Goal: Task Accomplishment & Management: Manage account settings

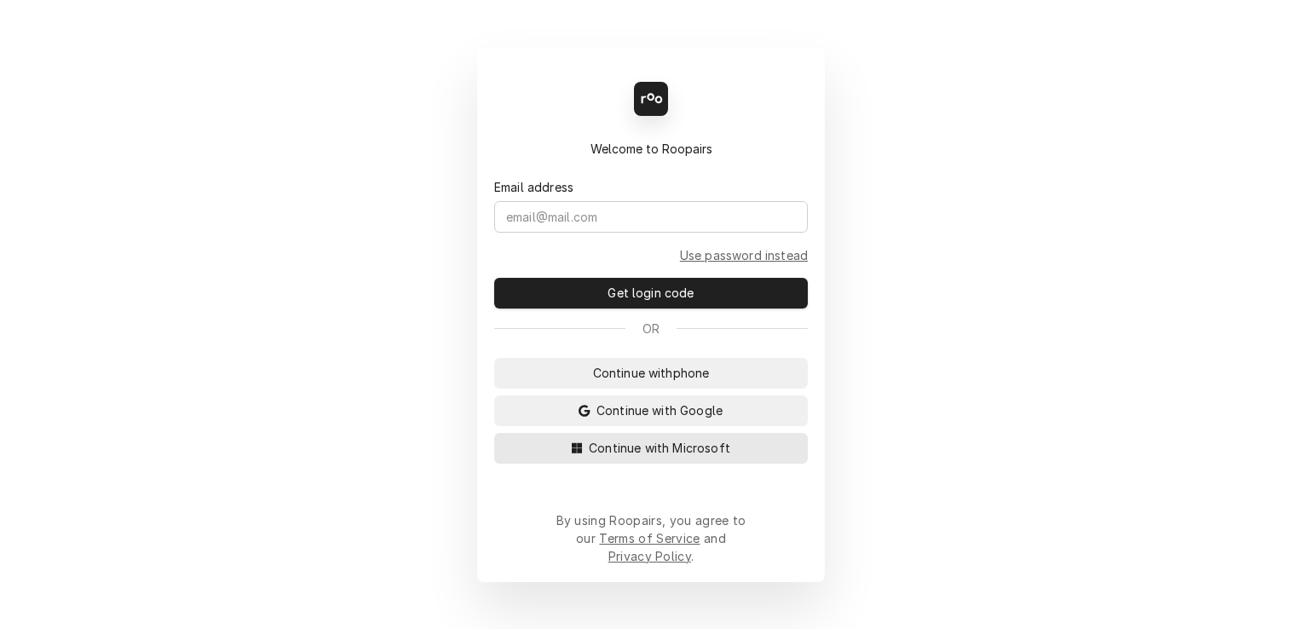
click at [689, 457] on span "Continue with Microsoft" at bounding box center [659, 448] width 148 height 18
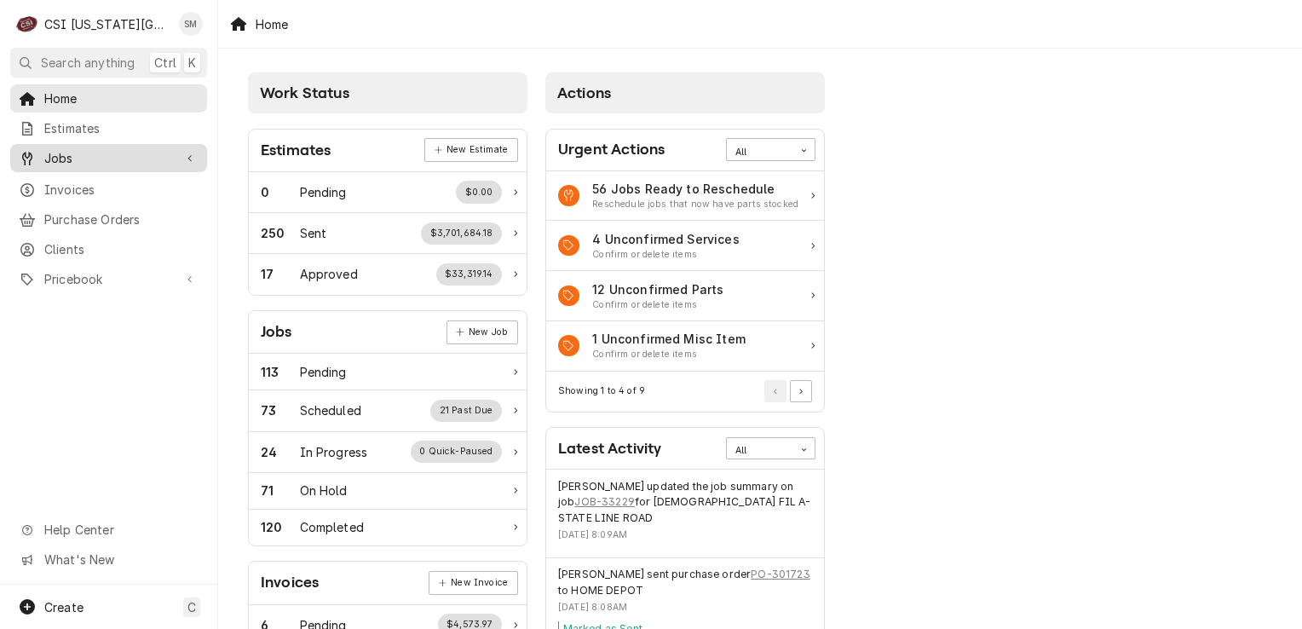
click at [102, 162] on div "Jobs" at bounding box center [109, 157] width 190 height 21
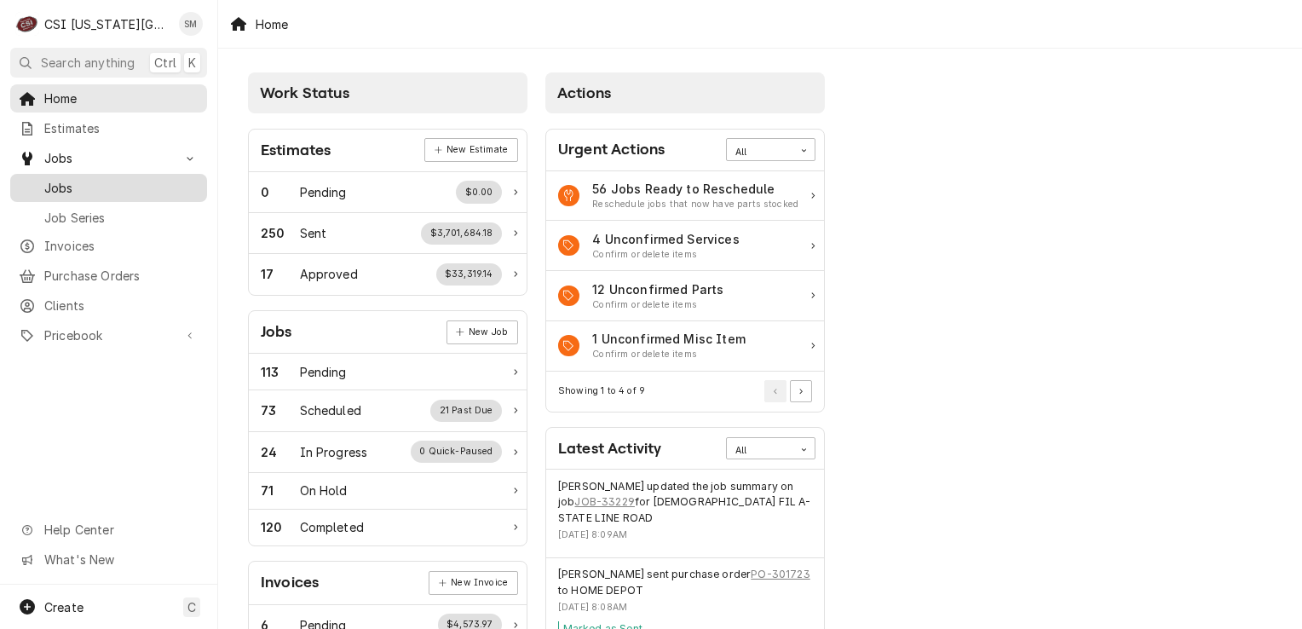
click at [95, 179] on span "Jobs" at bounding box center [121, 188] width 154 height 18
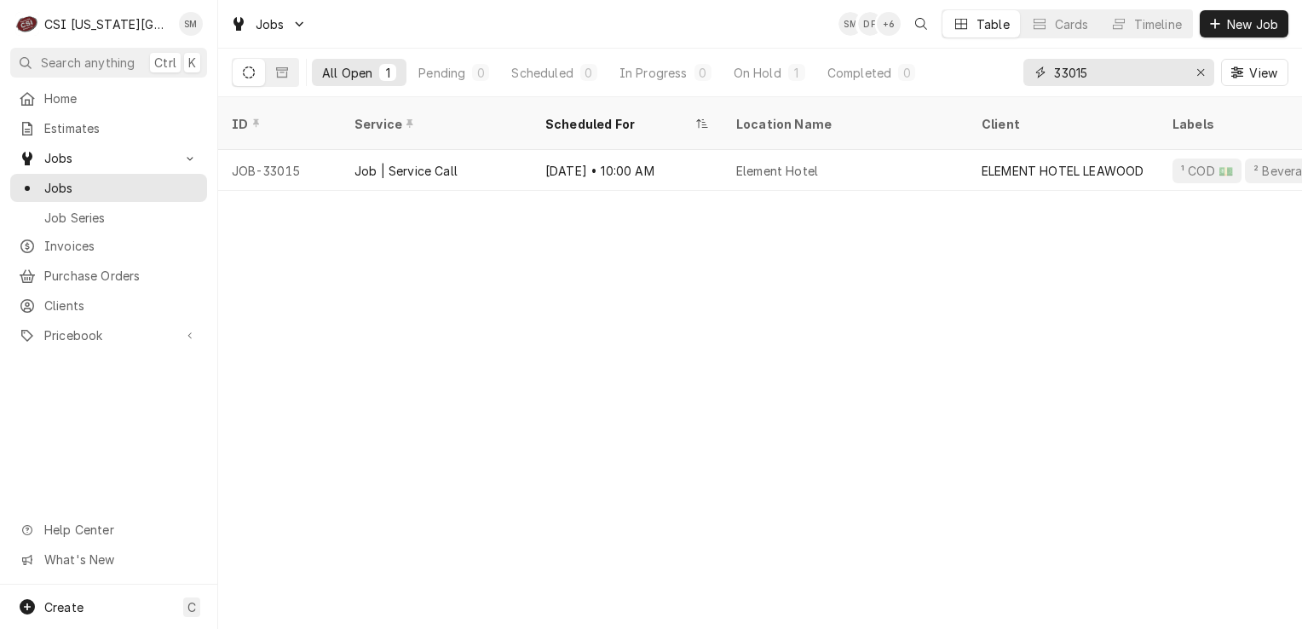
click at [1144, 67] on input "33015" at bounding box center [1118, 72] width 128 height 27
type input "3"
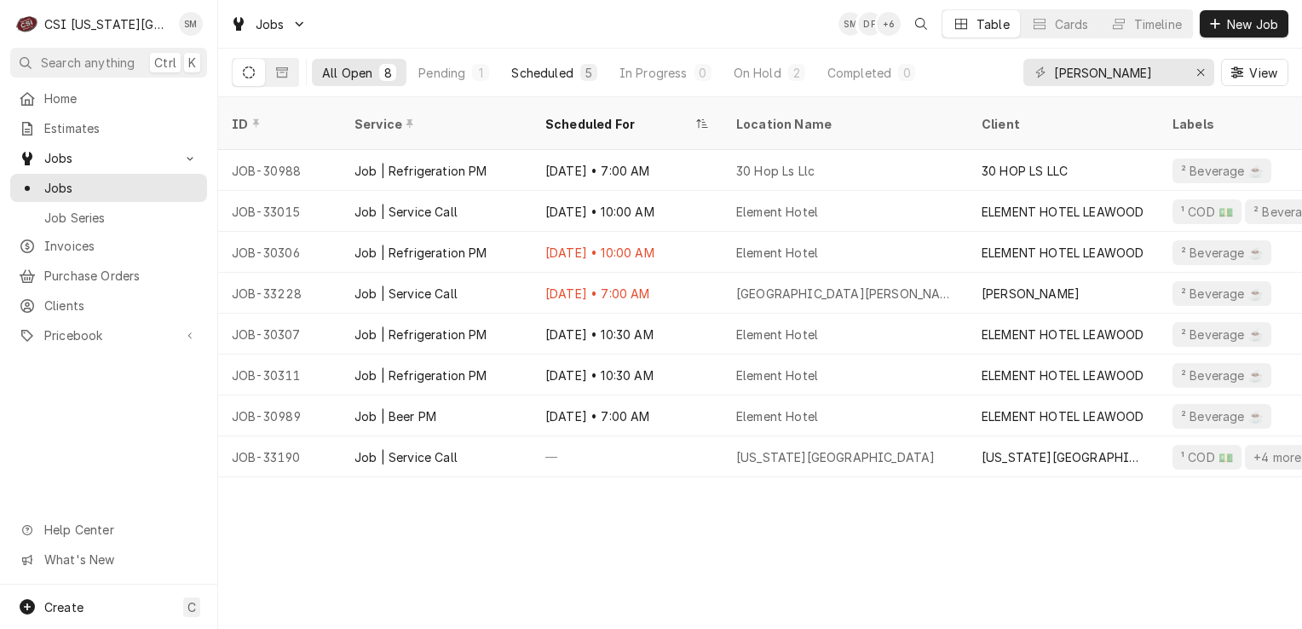
click at [575, 66] on button "Scheduled 5" at bounding box center [554, 72] width 106 height 27
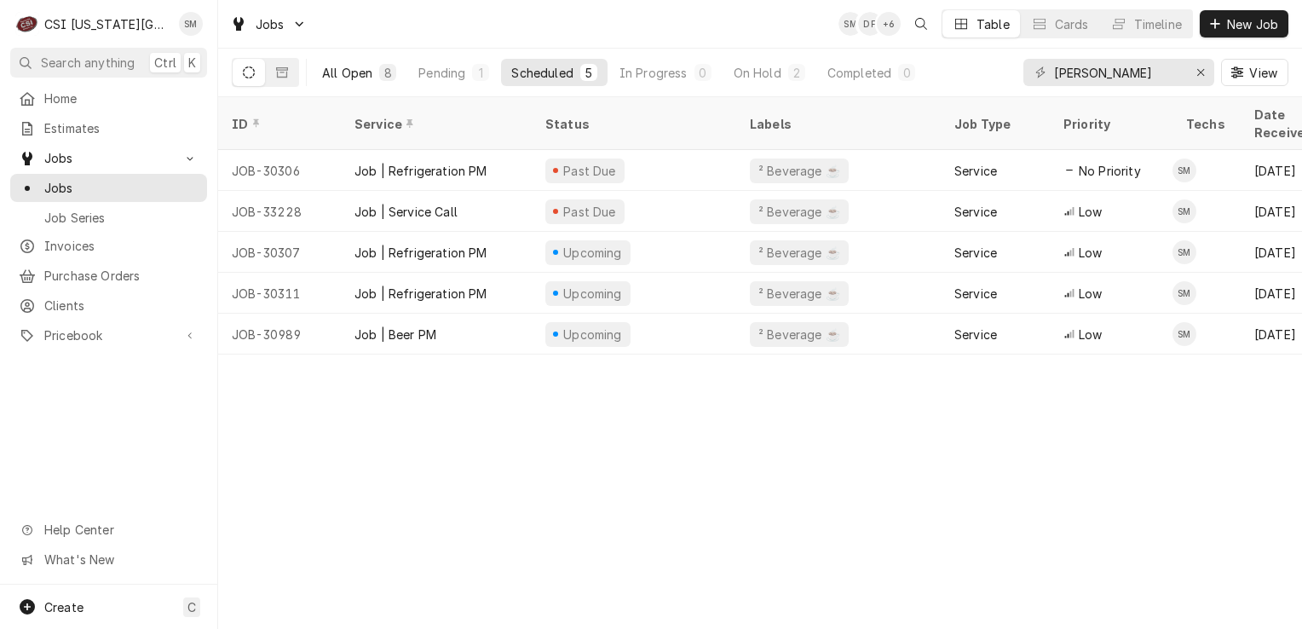
click at [331, 68] on div "All Open" at bounding box center [347, 73] width 50 height 18
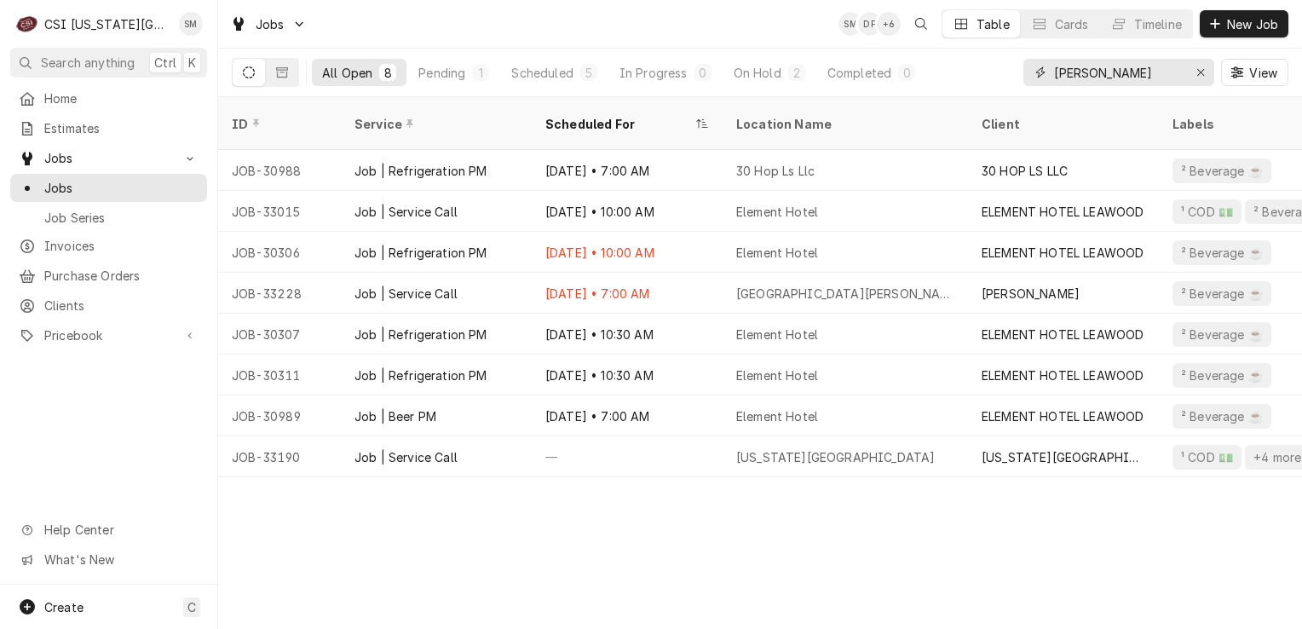
click at [1114, 66] on input "sean" at bounding box center [1118, 72] width 128 height 27
type input "s"
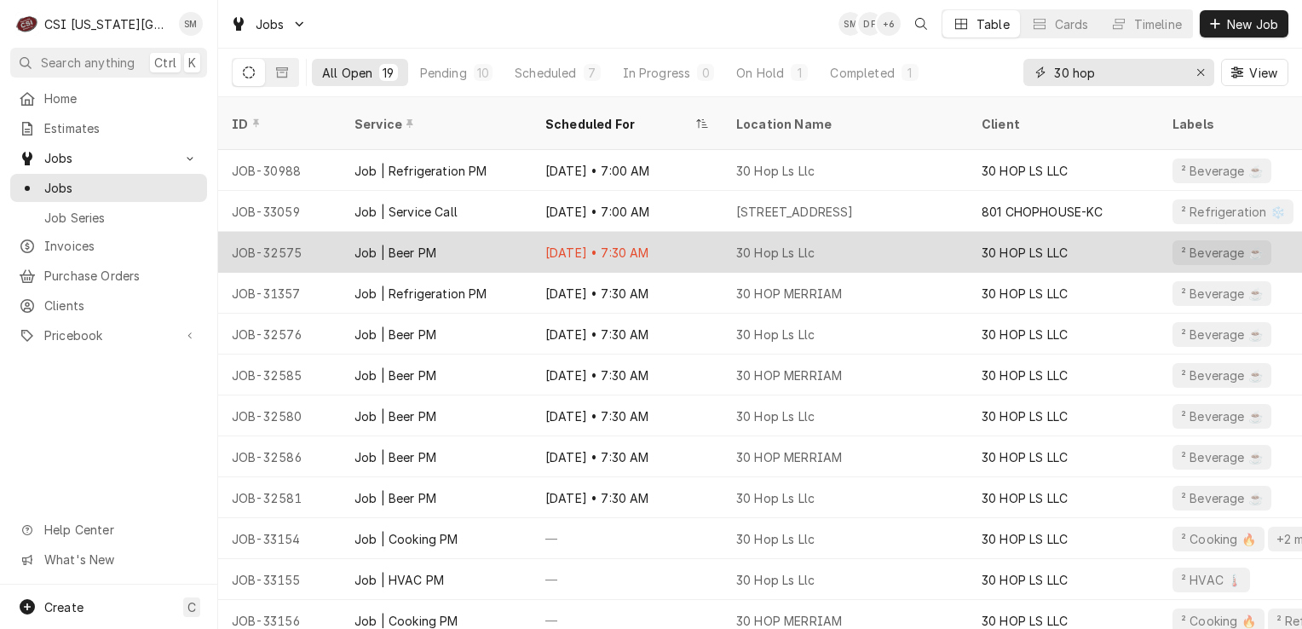
type input "30 hop"
click at [699, 244] on div "Oct 7 • 7:30 AM" at bounding box center [627, 252] width 191 height 41
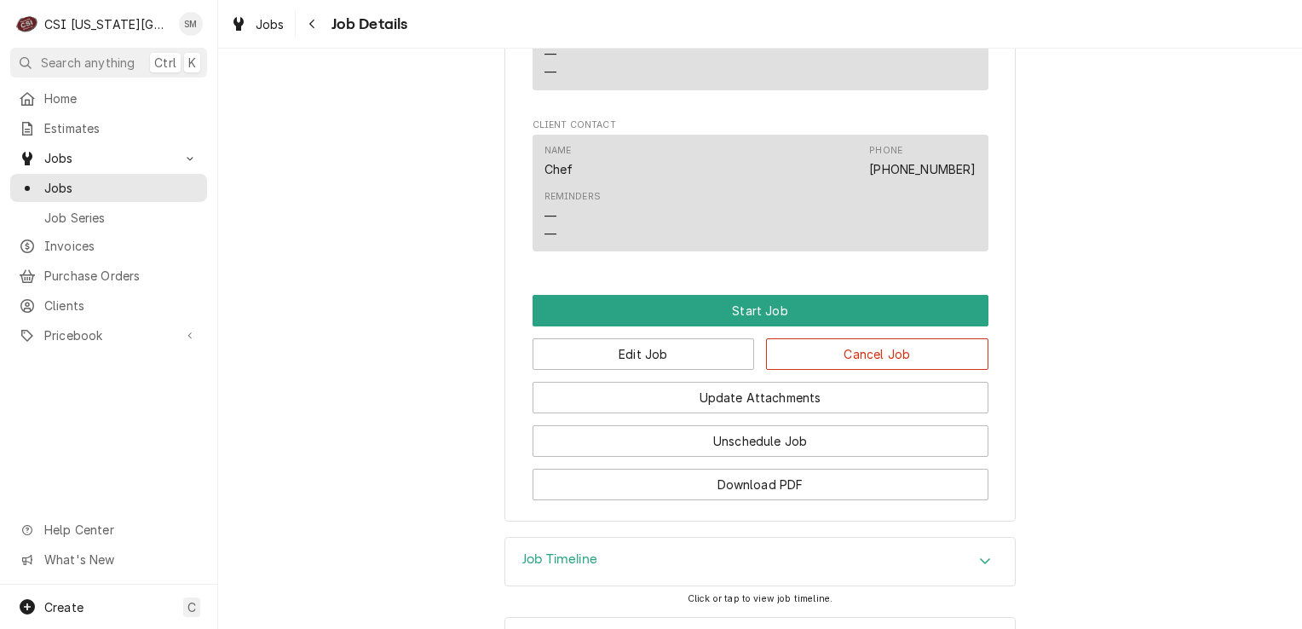
scroll to position [1504, 0]
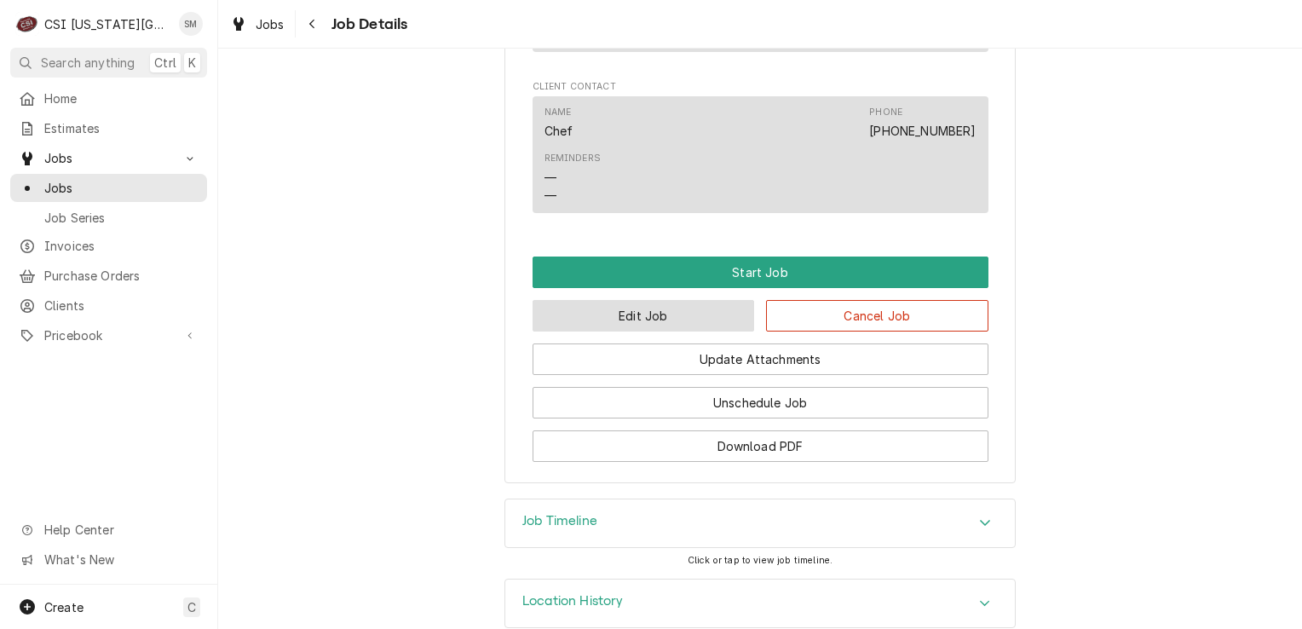
click at [672, 300] on button "Edit Job" at bounding box center [644, 316] width 222 height 32
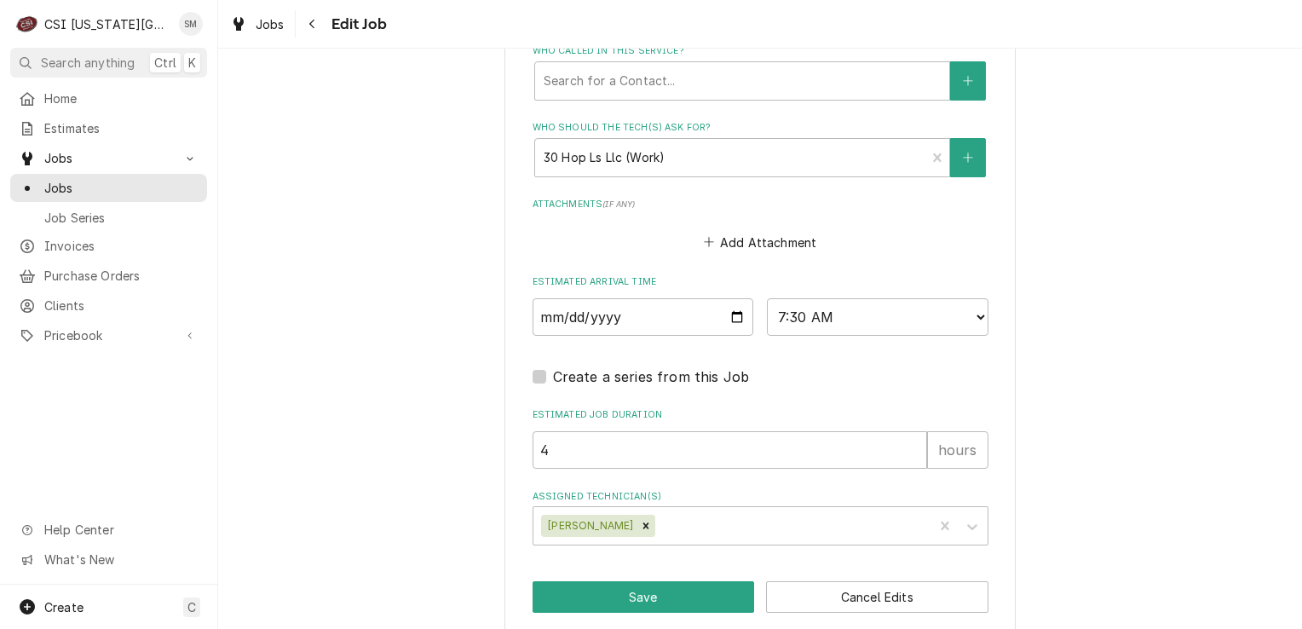
scroll to position [1461, 0]
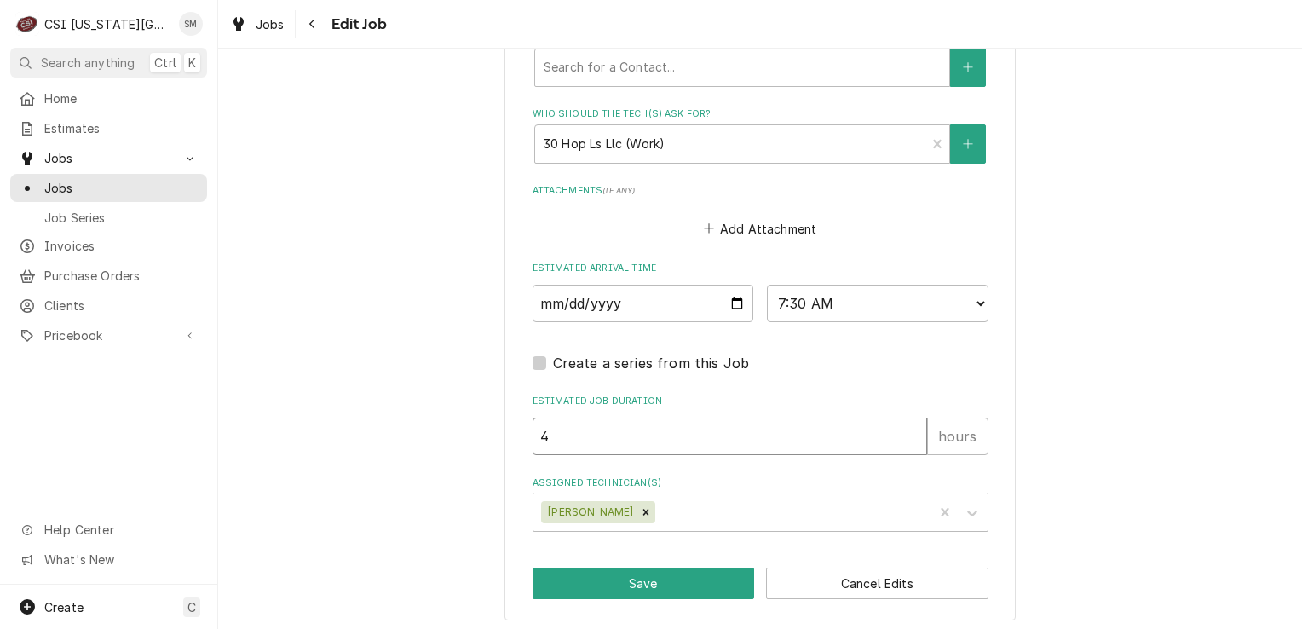
click at [590, 441] on input "4" at bounding box center [730, 436] width 395 height 37
click at [729, 301] on input "2025-10-07" at bounding box center [644, 303] width 222 height 37
type textarea "x"
type input "2025-10-08"
click at [611, 580] on button "Save" at bounding box center [644, 584] width 222 height 32
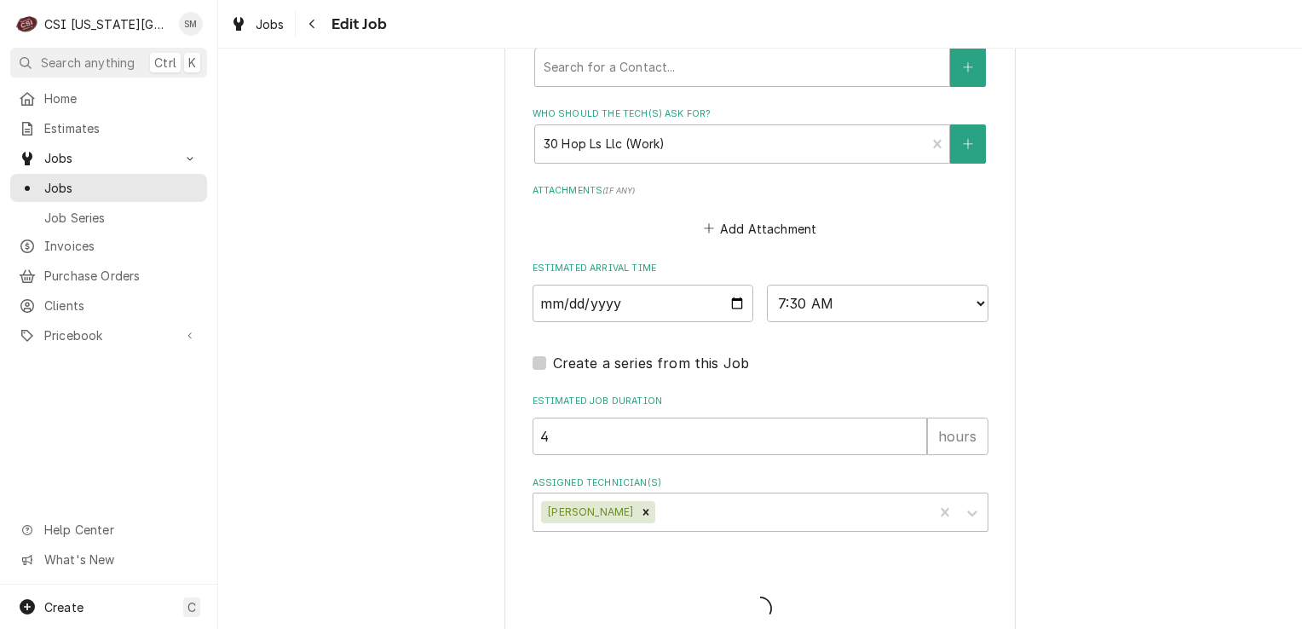
type textarea "x"
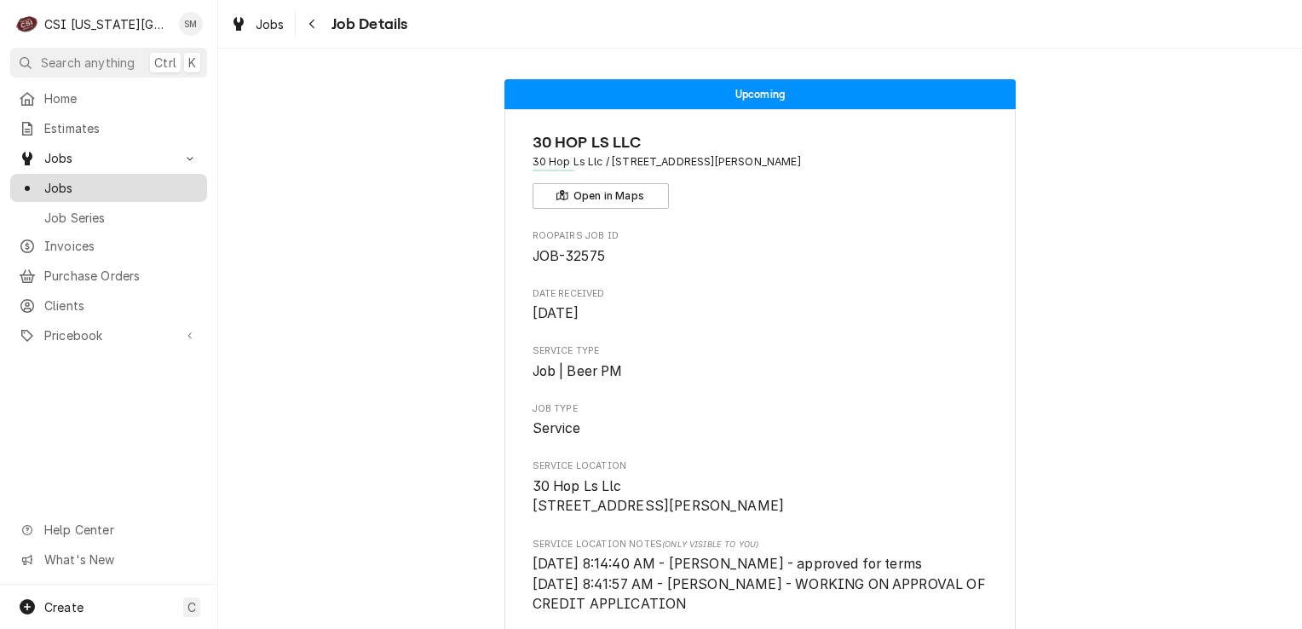
click at [70, 184] on span "Jobs" at bounding box center [121, 188] width 154 height 18
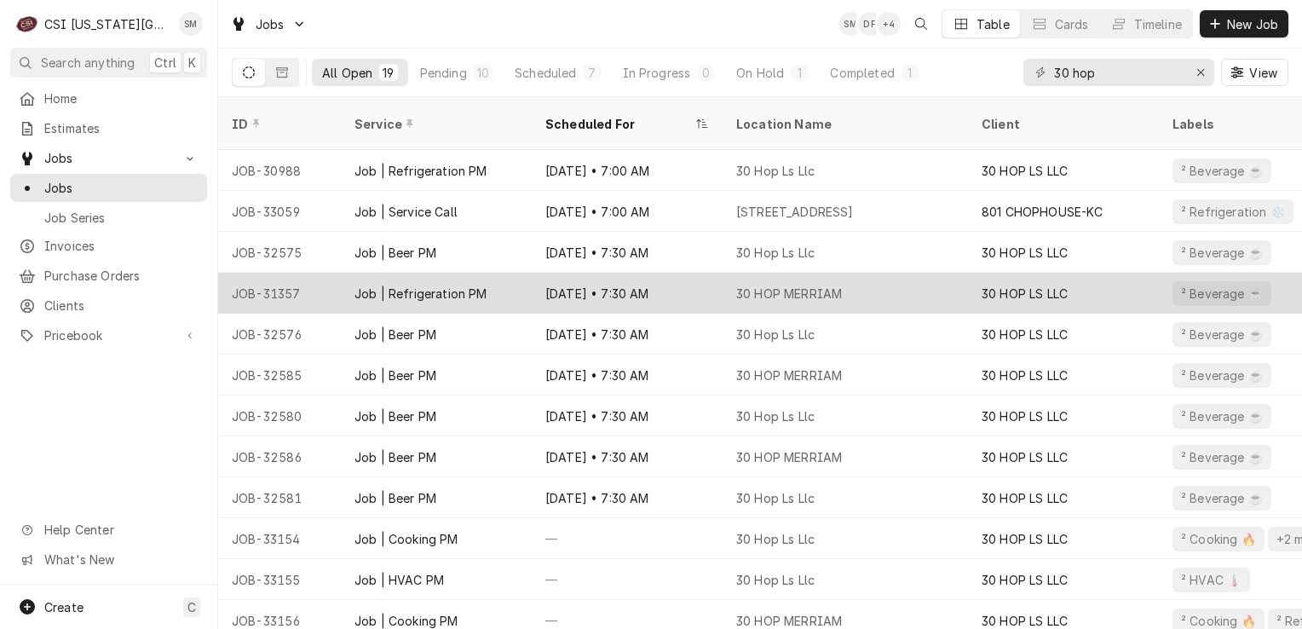
click at [619, 280] on div "[DATE] • 7:30 AM" at bounding box center [627, 293] width 191 height 41
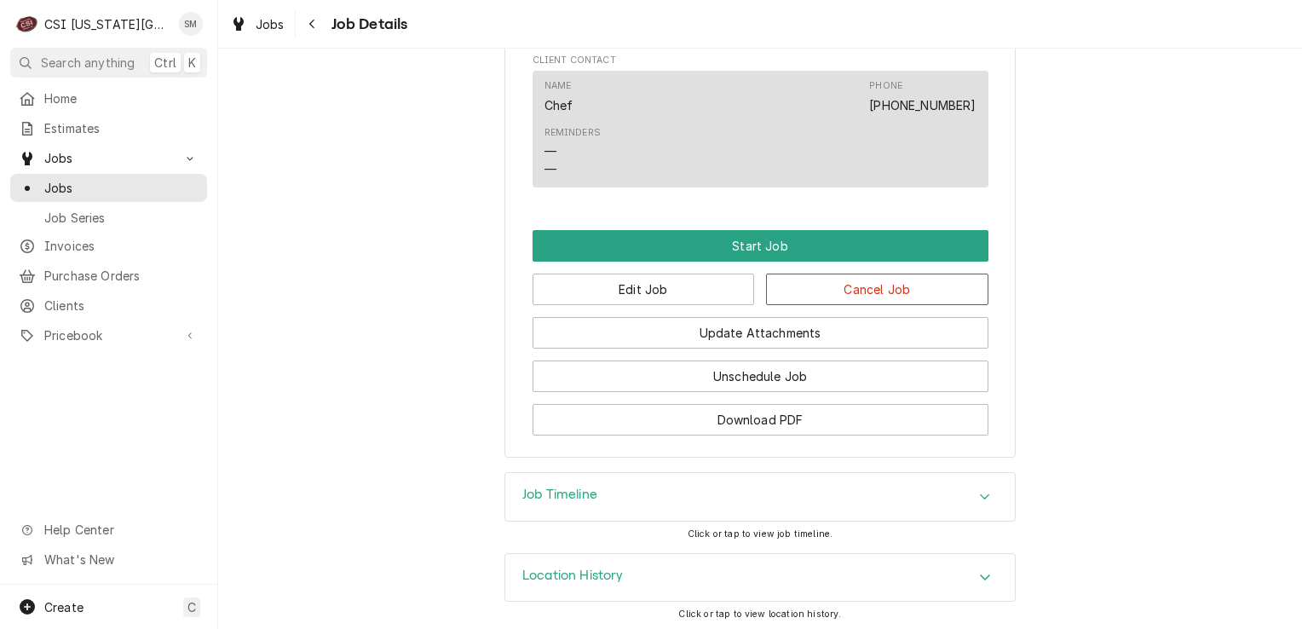
scroll to position [1384, 0]
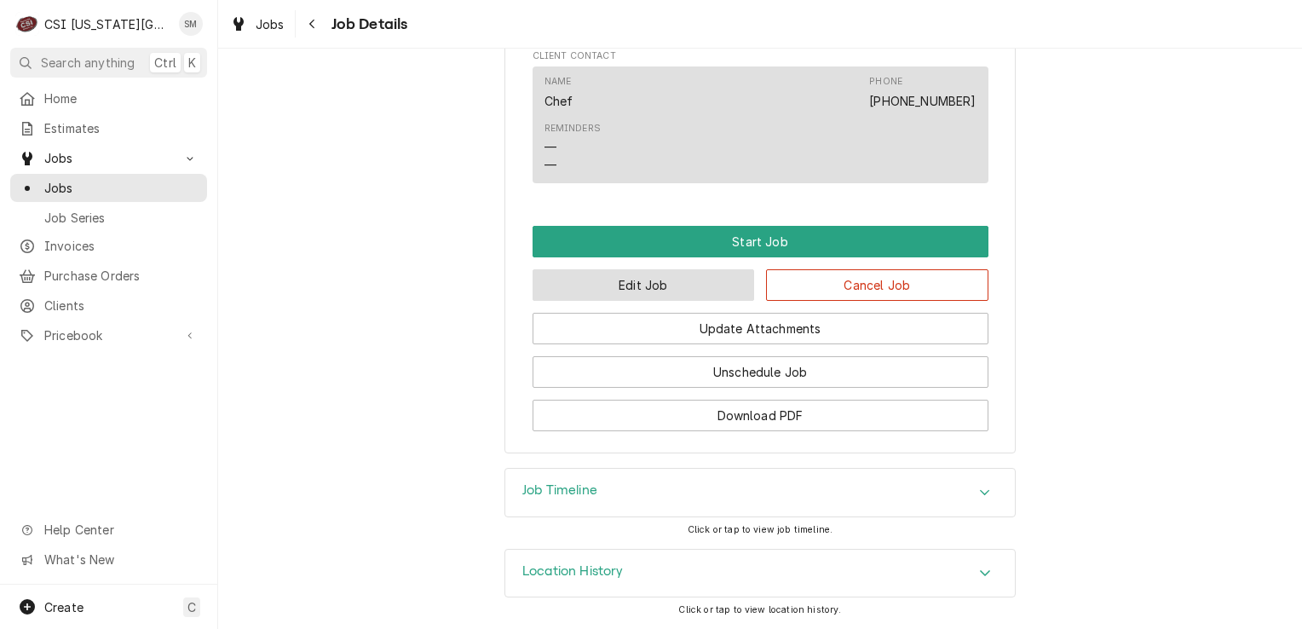
click at [696, 278] on button "Edit Job" at bounding box center [644, 285] width 222 height 32
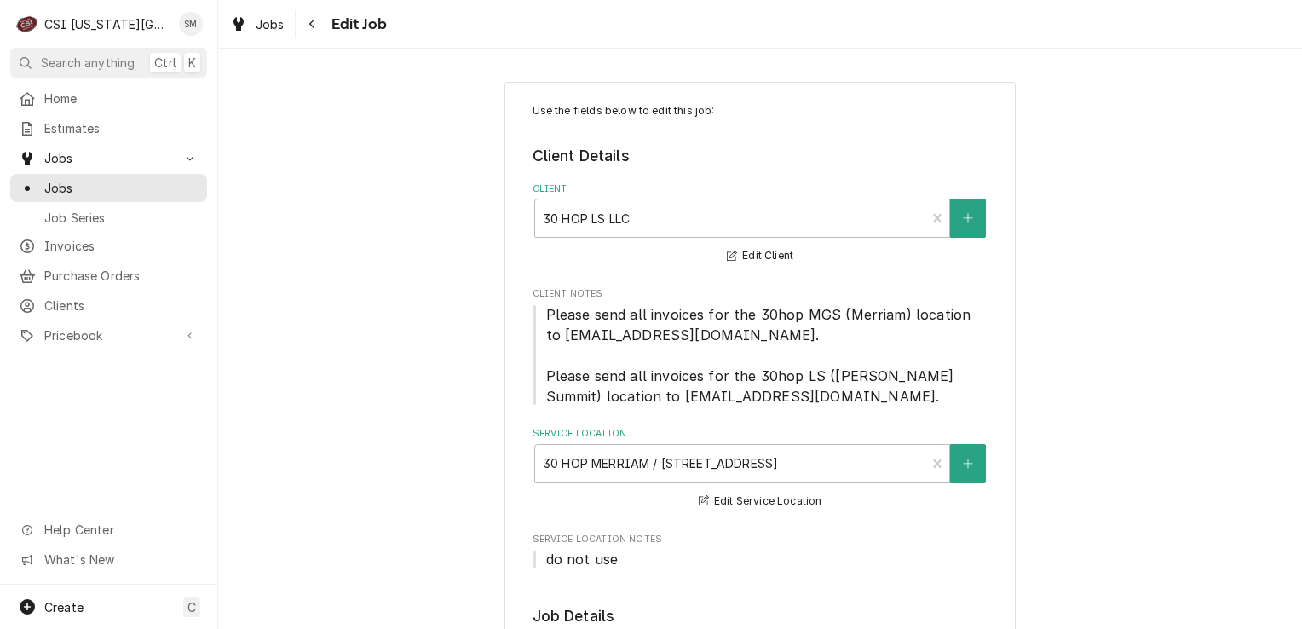
type textarea "x"
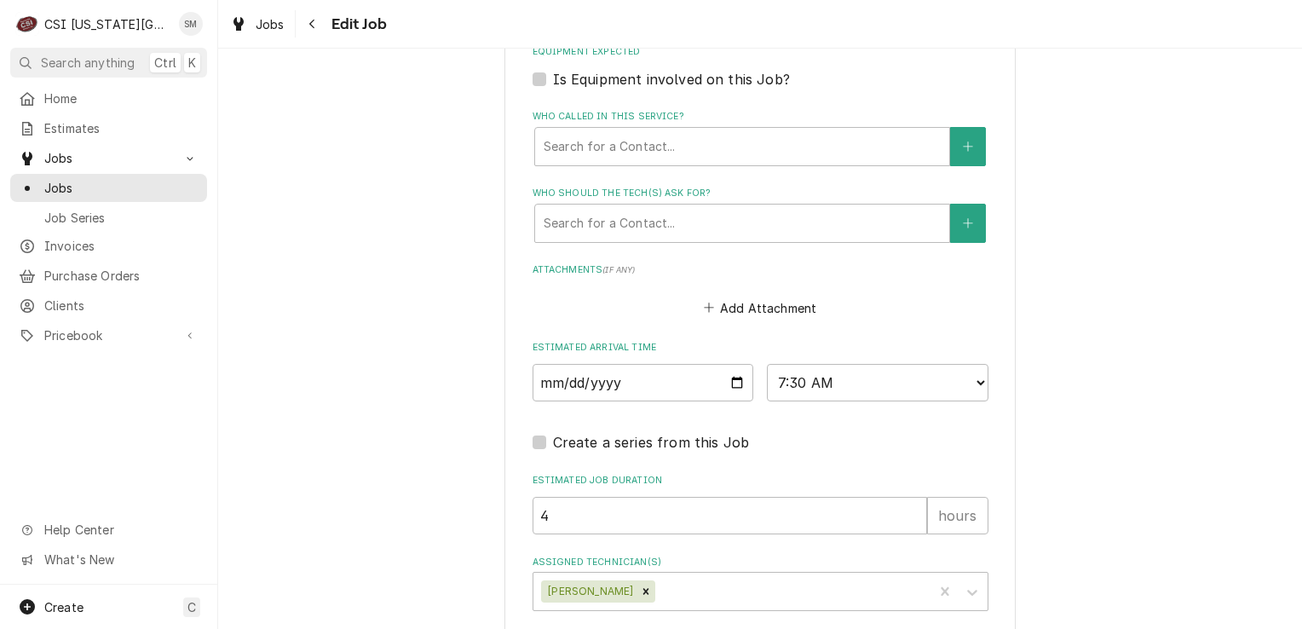
scroll to position [1420, 0]
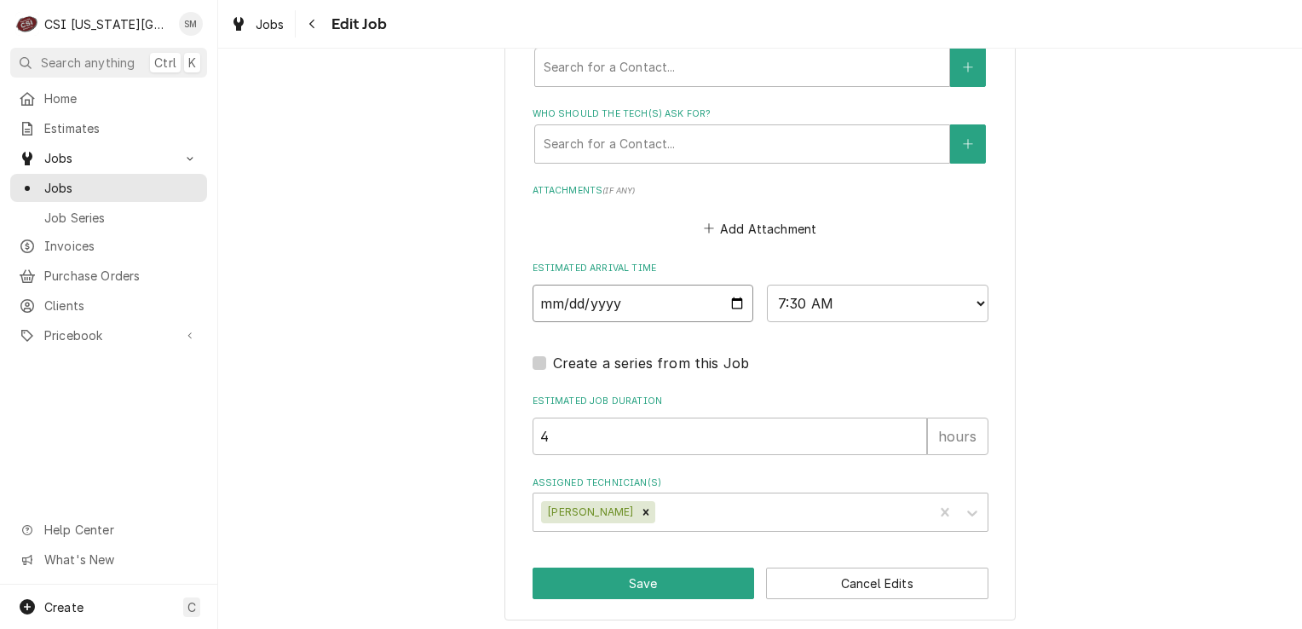
click at [730, 293] on input "2025-10-10" at bounding box center [644, 303] width 222 height 37
type input "2025-10-09"
click at [608, 573] on button "Save" at bounding box center [644, 584] width 222 height 32
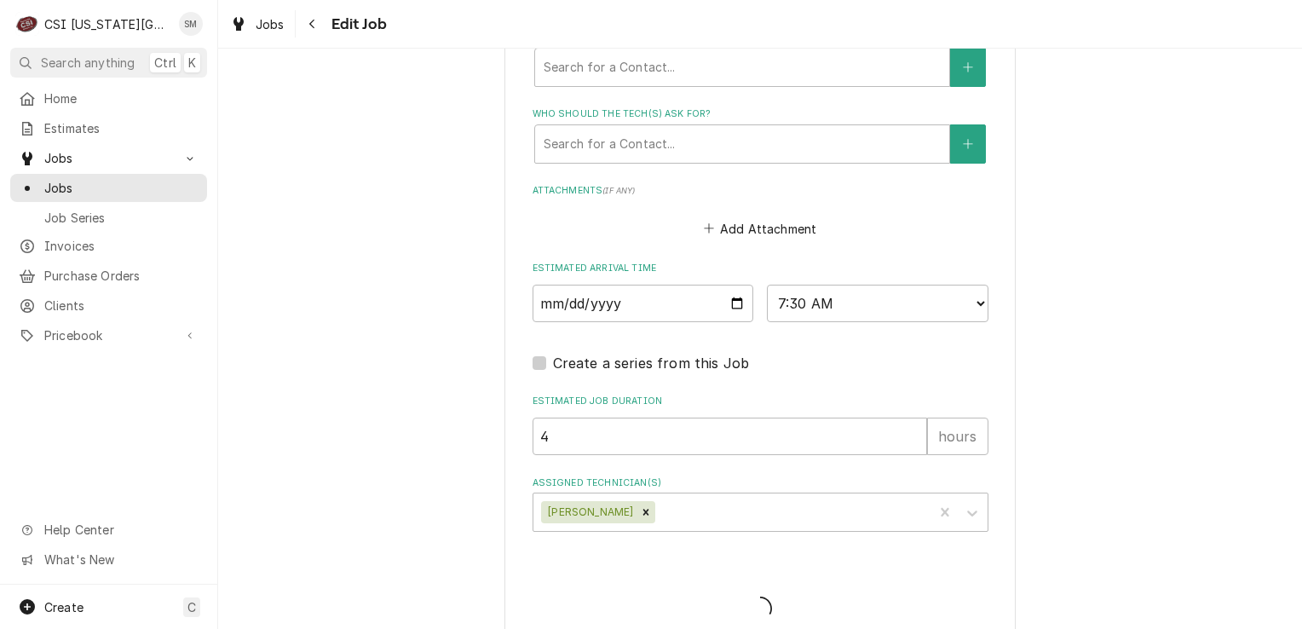
type textarea "x"
